Goal: Find specific page/section

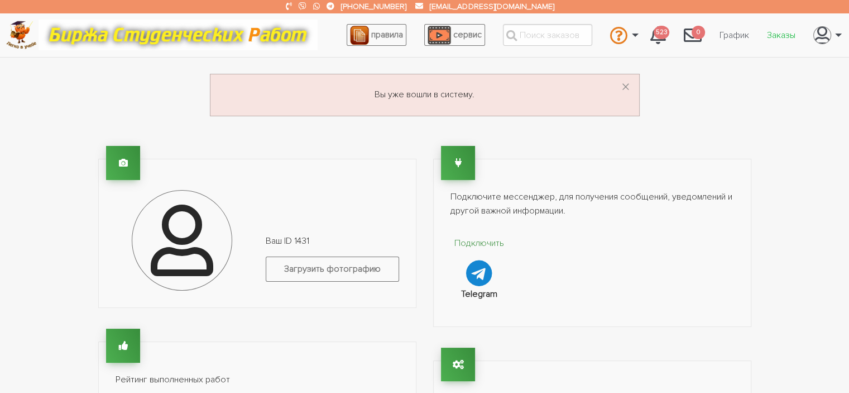
click at [784, 35] on link "Заказы" at bounding box center [781, 35] width 46 height 21
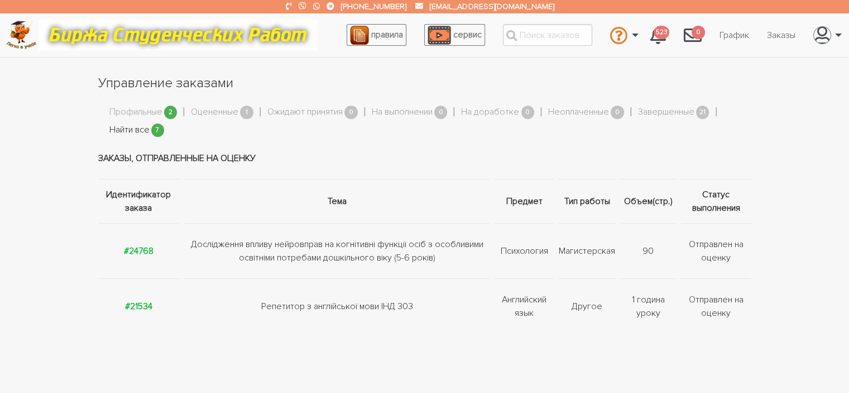
click at [132, 128] on link "Найти все" at bounding box center [129, 130] width 40 height 15
